Goal: Transaction & Acquisition: Purchase product/service

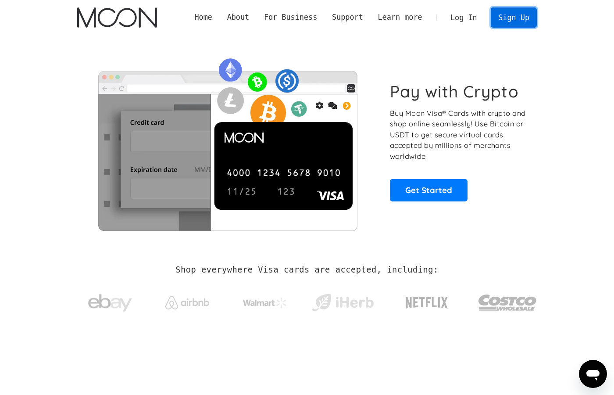
click at [531, 16] on link "Sign Up" at bounding box center [514, 17] width 46 height 20
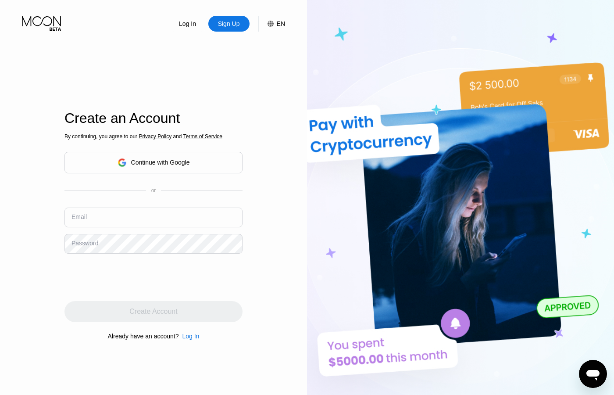
click at [107, 223] on input "text" at bounding box center [153, 217] width 178 height 20
paste input "[EMAIL_ADDRESS][DOMAIN_NAME]"
type input "[EMAIL_ADDRESS][DOMAIN_NAME]"
click at [87, 244] on div "Password" at bounding box center [84, 242] width 27 height 7
click at [88, 244] on div "Password" at bounding box center [84, 242] width 27 height 7
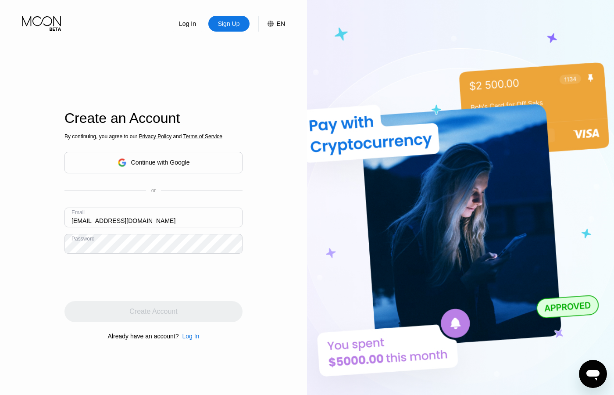
click at [111, 338] on div "Already have an account?" at bounding box center [143, 335] width 71 height 7
drag, startPoint x: 119, startPoint y: 335, endPoint x: 155, endPoint y: 335, distance: 36.0
click at [155, 335] on div "Already have an account?" at bounding box center [143, 335] width 71 height 7
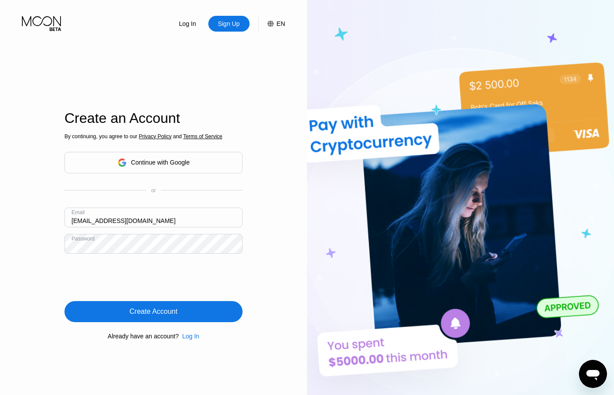
click at [197, 313] on div "Create Account" at bounding box center [153, 311] width 178 height 21
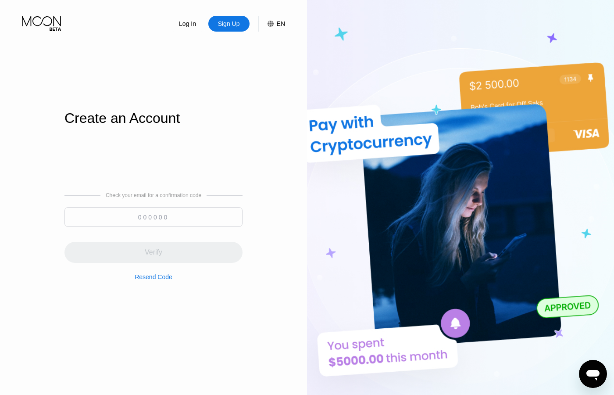
click at [181, 220] on input at bounding box center [153, 217] width 178 height 20
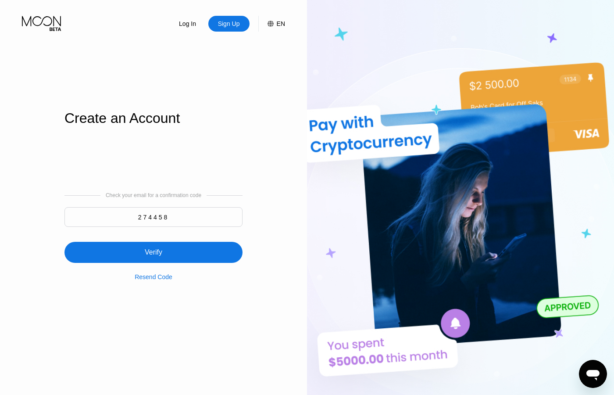
type input "274458"
click at [139, 246] on div "Verify" at bounding box center [153, 252] width 178 height 21
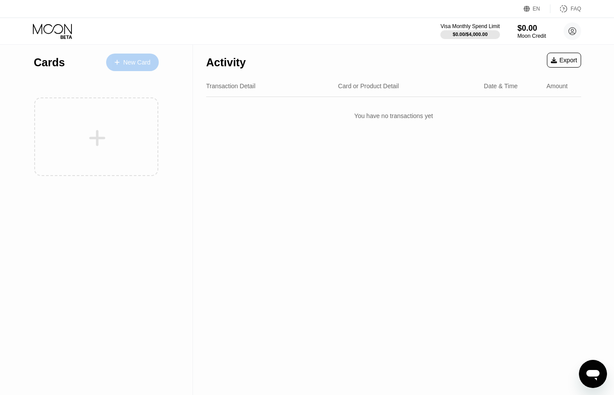
click at [143, 64] on div "New Card" at bounding box center [136, 62] width 27 height 7
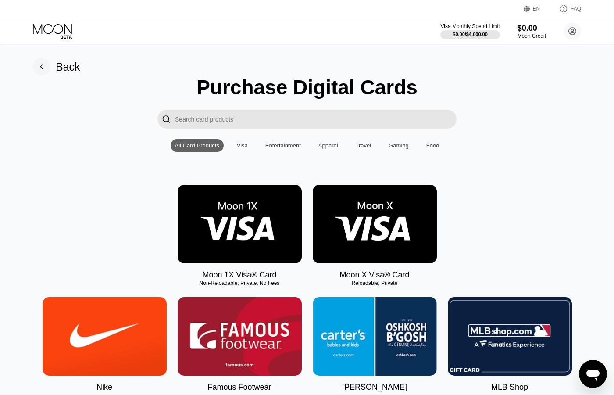
click at [241, 142] on div "Visa" at bounding box center [242, 145] width 11 height 7
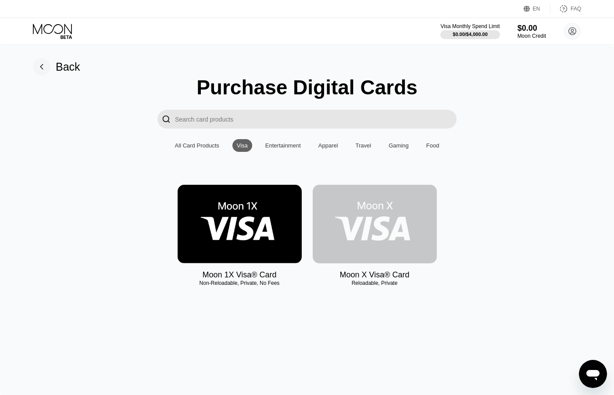
click at [356, 241] on img at bounding box center [375, 224] width 124 height 78
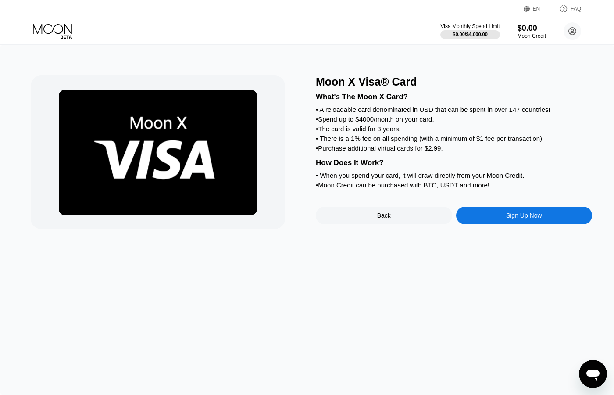
click at [482, 220] on div "Sign Up Now" at bounding box center [524, 216] width 136 height 18
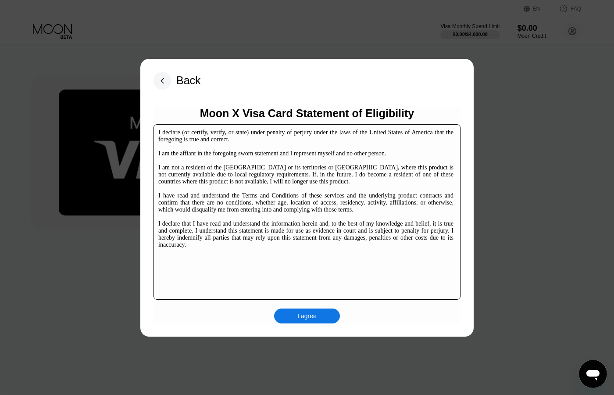
click at [291, 318] on div "I agree" at bounding box center [307, 315] width 66 height 15
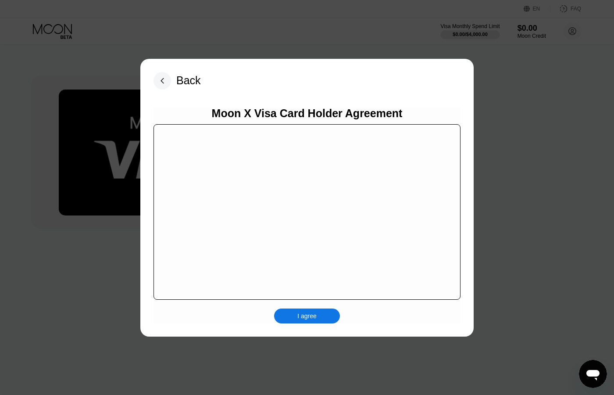
scroll to position [5520, 0]
click at [301, 318] on div "I agree" at bounding box center [306, 316] width 19 height 8
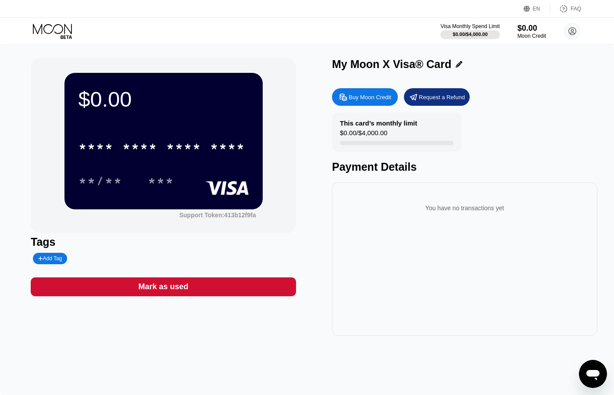
click at [368, 91] on div "Buy Moon Credit" at bounding box center [365, 97] width 66 height 18
type input "0"
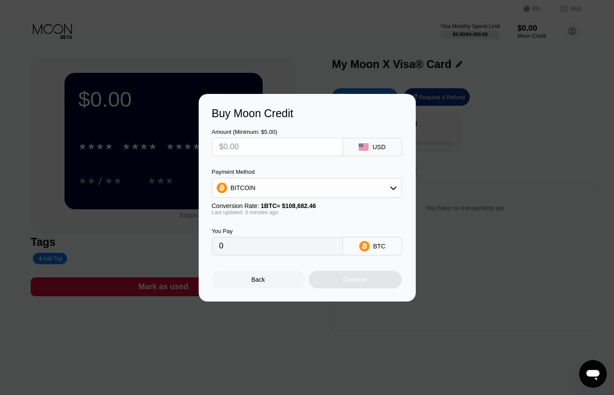
click at [311, 147] on input "text" at bounding box center [277, 147] width 116 height 18
type input "$3"
type input "0.00002761"
type input "0"
type input "$2"
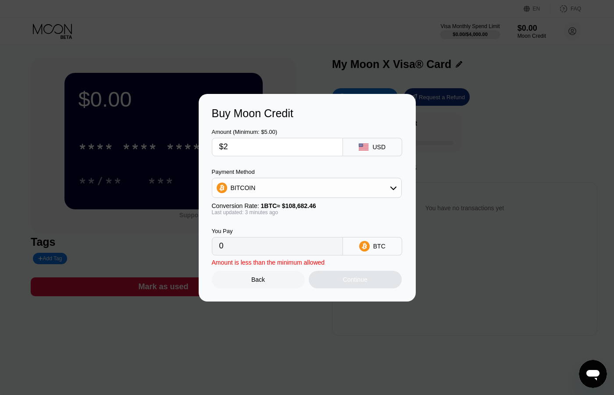
type input "0.00001841"
type input "$20"
type input "0.00018403"
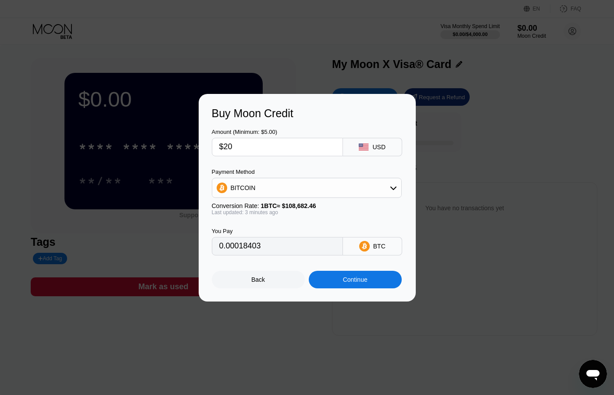
type input "$200"
type input "0.00184023"
type input "$20"
type input "0.00018403"
type input "$2"
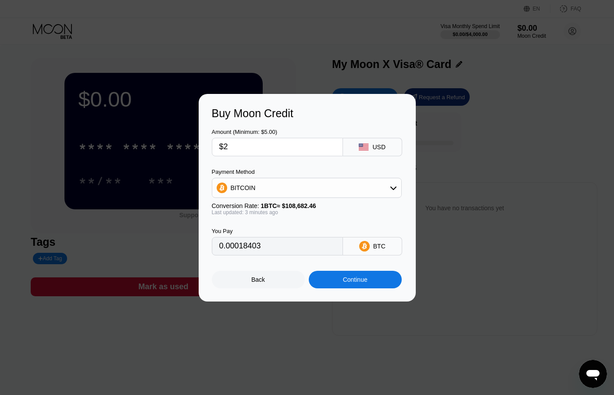
type input "0.00001841"
type input "0"
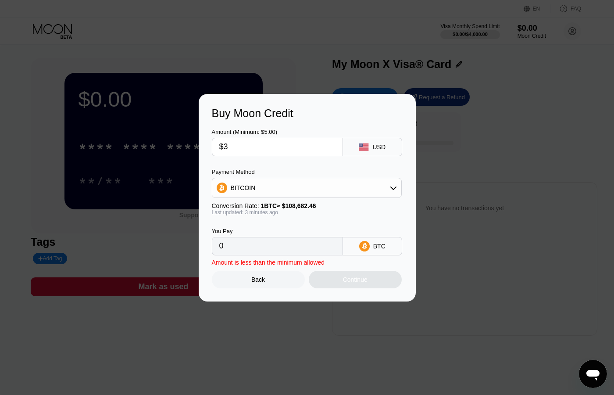
type input "$30"
type input "0.00027604"
type input "$300"
type input "0.00276034"
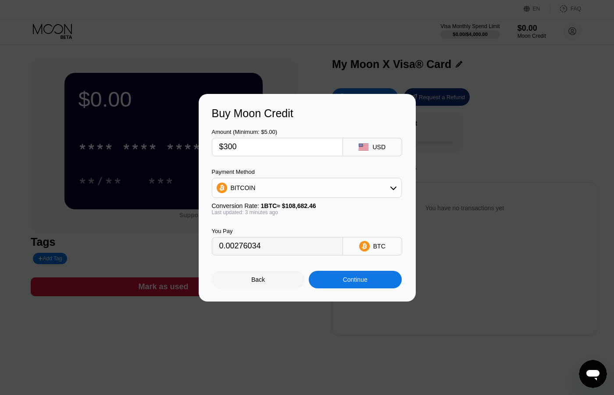
type input "$3000"
type input "0.02760335"
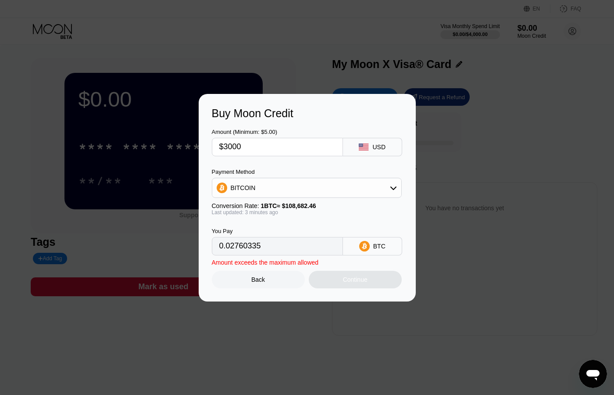
type input "$300"
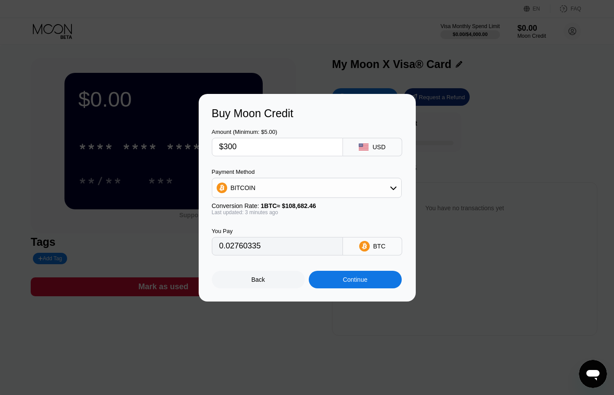
type input "0.00276034"
type input "$300"
click at [343, 283] on div "Continue" at bounding box center [355, 280] width 93 height 18
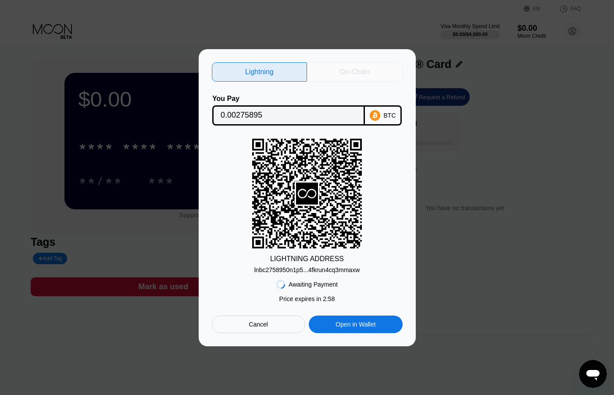
click at [368, 73] on div "On-Chain" at bounding box center [355, 72] width 30 height 9
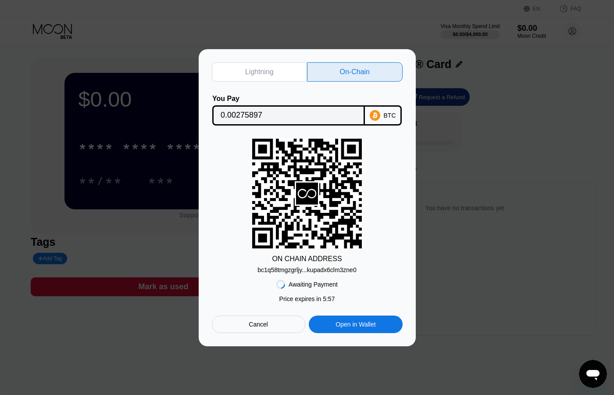
click at [340, 271] on div "bc1q58tmgzgrljy...kupadx6clm3zne0" at bounding box center [306, 269] width 99 height 7
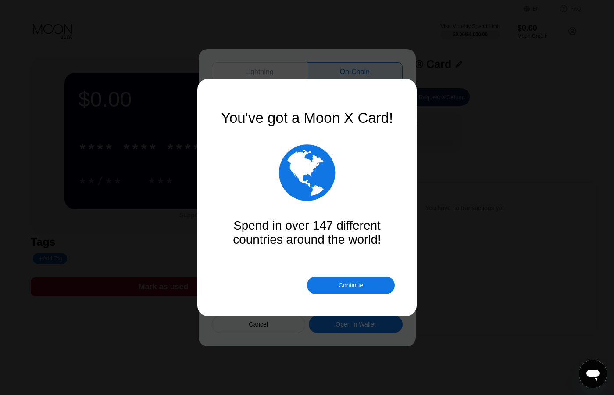
click at [256, 238] on div "Spend in over 147 different countries around the world!" at bounding box center [306, 232] width 175 height 28
click at [329, 283] on div "Continue" at bounding box center [351, 285] width 88 height 18
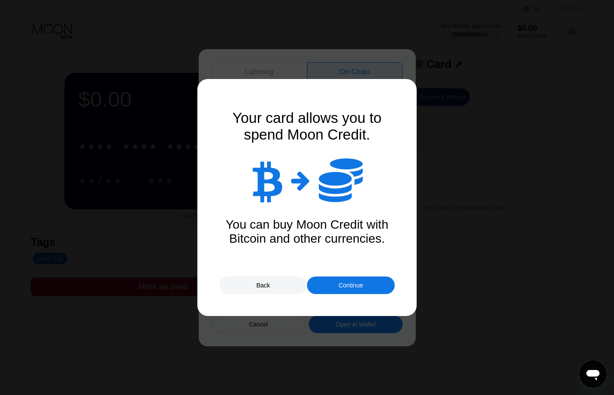
click at [329, 283] on div "Continue" at bounding box center [351, 285] width 88 height 18
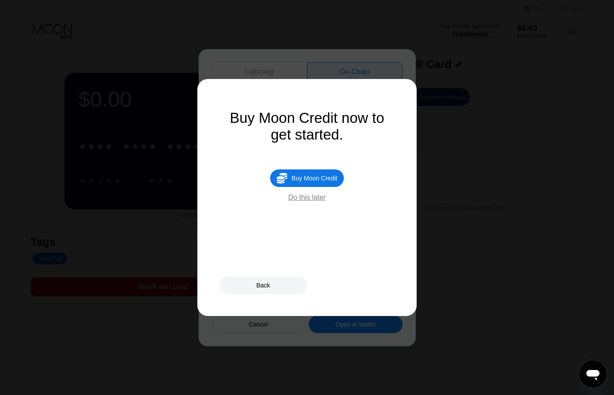
click at [319, 197] on div "Do this later" at bounding box center [306, 197] width 37 height 8
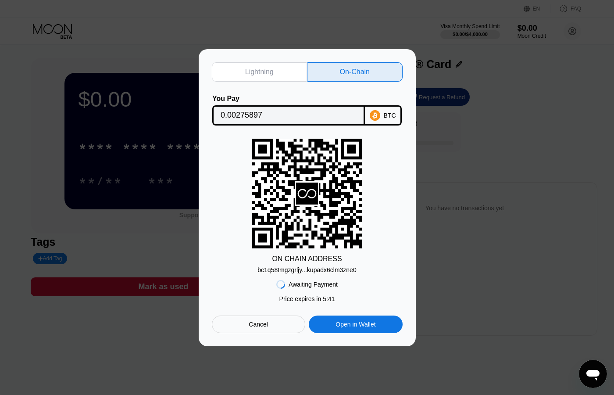
click at [274, 114] on input "0.00275897" at bounding box center [289, 116] width 136 height 18
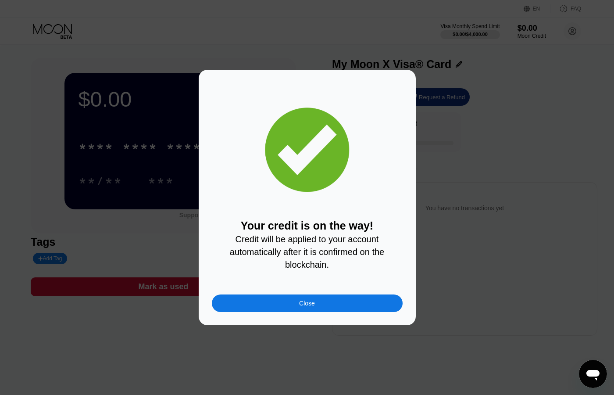
click at [280, 300] on div "Close" at bounding box center [307, 303] width 191 height 18
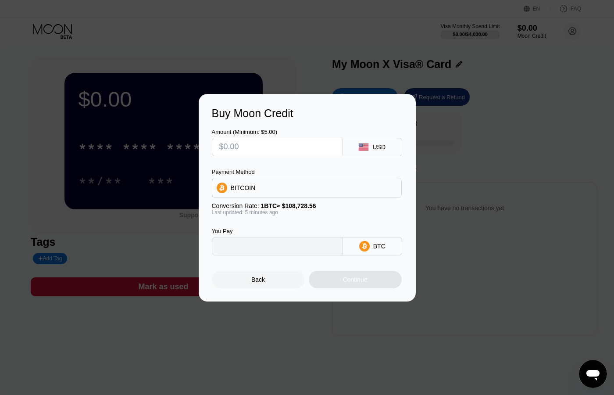
type input "0"
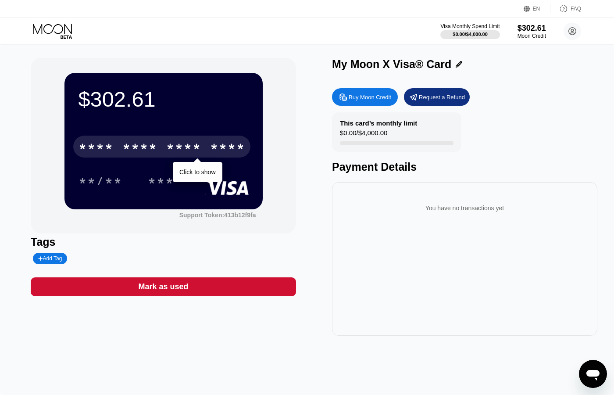
click at [220, 148] on div "****" at bounding box center [227, 148] width 35 height 14
click at [194, 153] on div "* * * *" at bounding box center [183, 148] width 35 height 14
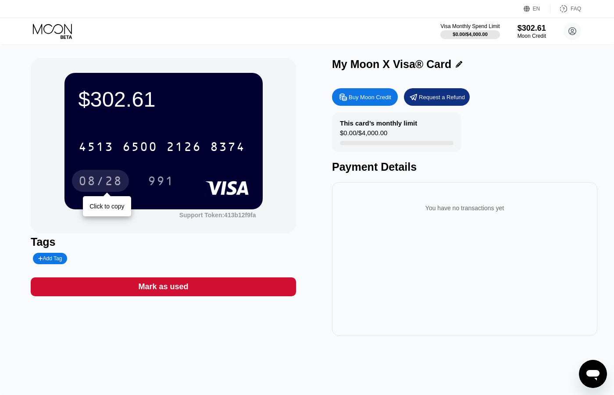
click at [89, 182] on div "08/28" at bounding box center [100, 182] width 44 height 14
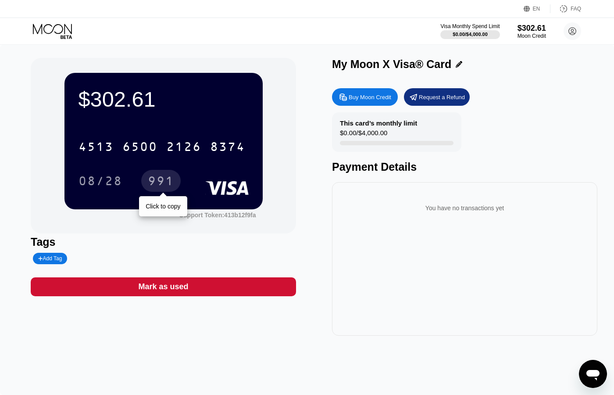
click at [166, 185] on div "991" at bounding box center [161, 182] width 26 height 14
click at [351, 92] on div "Buy Moon Credit" at bounding box center [365, 97] width 66 height 18
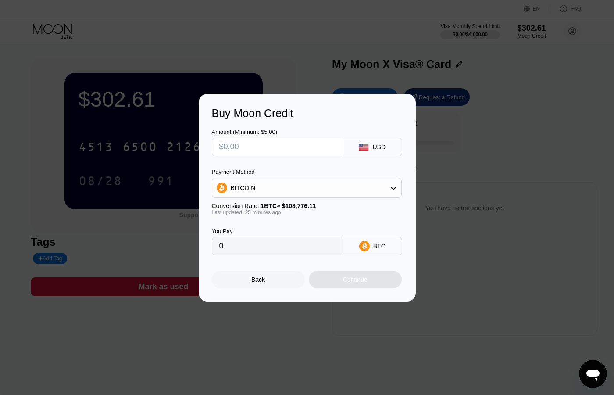
click at [302, 149] on input "text" at bounding box center [277, 147] width 116 height 18
type input "$2"
type input "0.00001839"
type input "$20"
type input "0.00018387"
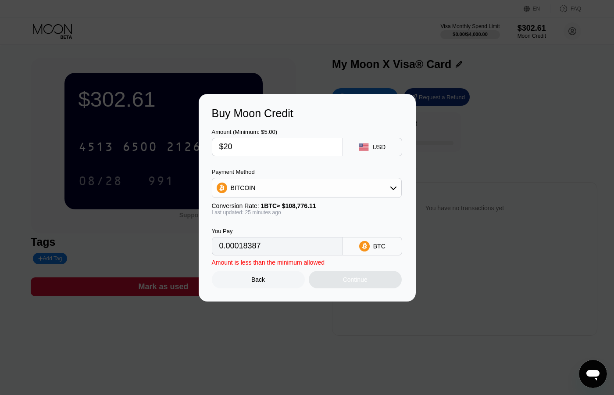
type input "$200"
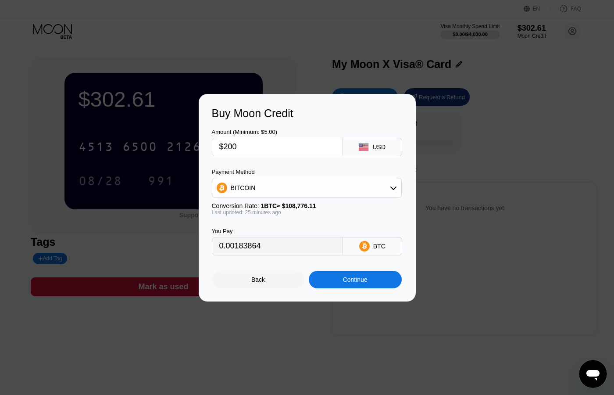
type input "0.00184281"
type input "$200"
click at [345, 275] on div "Continue" at bounding box center [355, 280] width 93 height 18
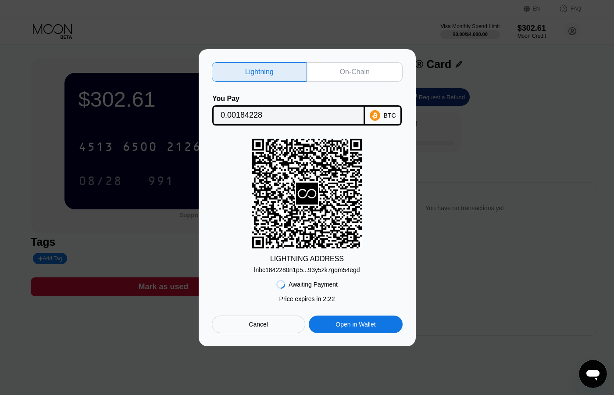
click at [360, 70] on div "On-Chain" at bounding box center [355, 72] width 30 height 9
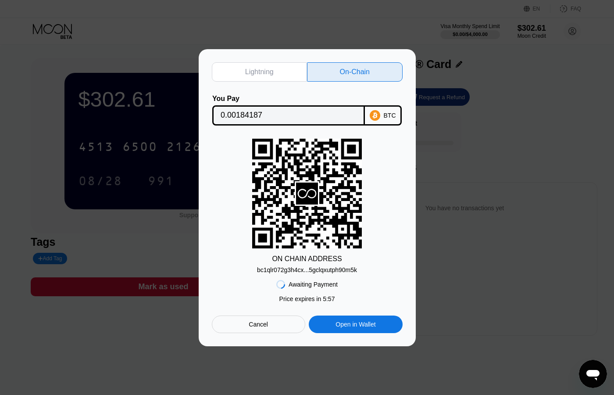
click at [335, 267] on div "bc1qlr072g3h4cx...5gclqxutph90m5k" at bounding box center [307, 269] width 100 height 7
click at [274, 116] on input "0.00184187" at bounding box center [289, 116] width 136 height 18
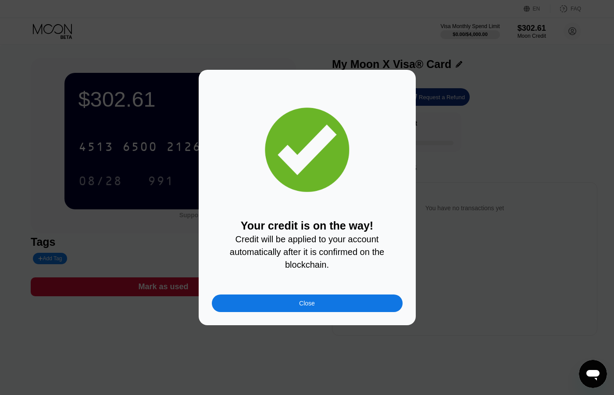
click at [285, 218] on div "Your credit is on the way! Credit will be applied to your account automatically…" at bounding box center [307, 197] width 191 height 229
click at [285, 303] on div "Close" at bounding box center [307, 303] width 191 height 18
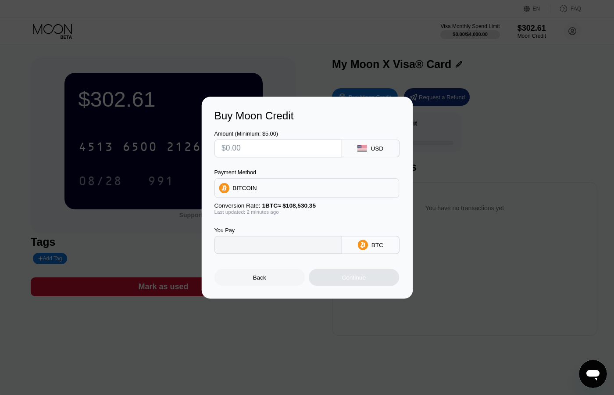
type input "0"
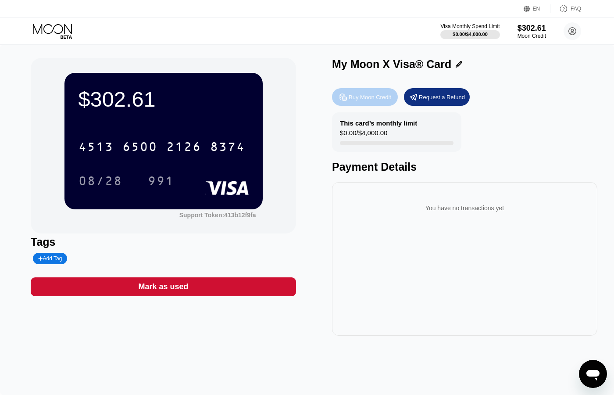
click at [381, 99] on div "Buy Moon Credit" at bounding box center [370, 96] width 43 height 7
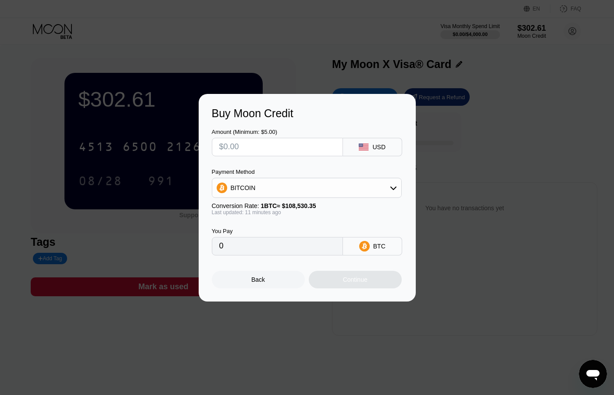
click at [289, 148] on input "text" at bounding box center [277, 147] width 116 height 18
type input "$6"
type input "0.00005524"
type input "$60"
type input "0.00055239"
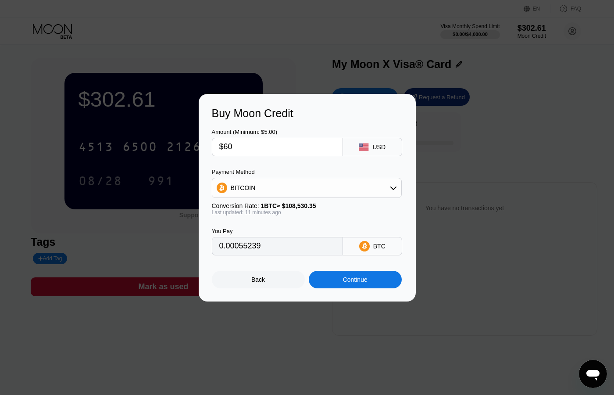
type input "$600"
type input "0.00552388"
type input "$600"
click at [327, 284] on div "Continue" at bounding box center [355, 280] width 93 height 18
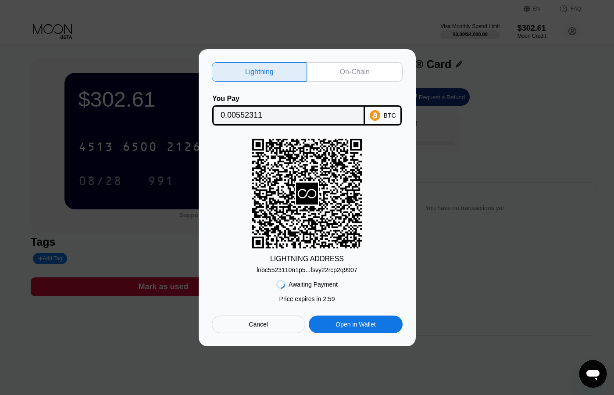
click at [379, 82] on div "Lightning On-Chain You Pay 0.00552311 BTC LIGHTNING ADDRESS lnbc5523110n1p5...f…" at bounding box center [307, 197] width 191 height 271
click at [379, 72] on div "On-Chain" at bounding box center [355, 71] width 96 height 19
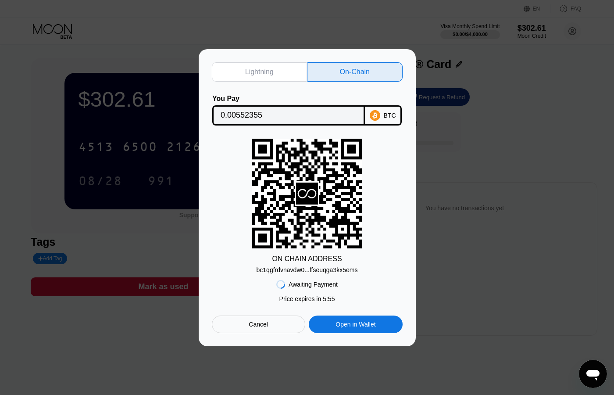
click at [312, 116] on input "0.00552355" at bounding box center [289, 116] width 136 height 18
click at [275, 271] on div "bc1qgfrdvnavdw0...ffseuqga3kx5ems" at bounding box center [307, 269] width 101 height 7
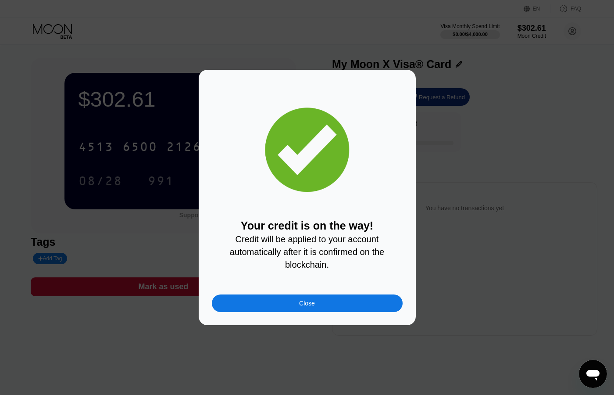
click at [331, 303] on div "Close" at bounding box center [307, 303] width 191 height 18
type input "0"
